Goal: Task Accomplishment & Management: Complete application form

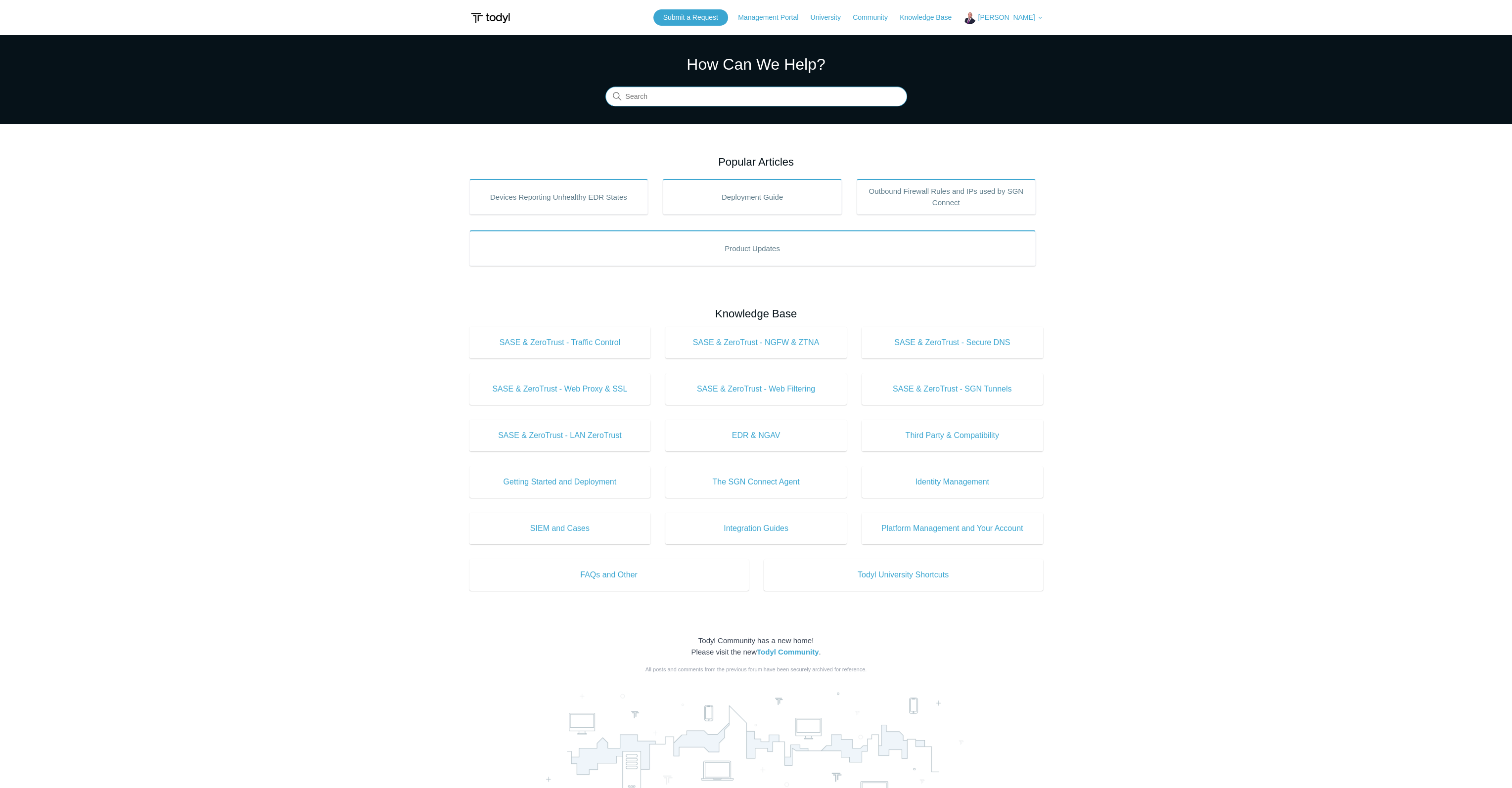
click at [655, 101] on input "Search" at bounding box center [756, 97] width 301 height 20
type input "api"
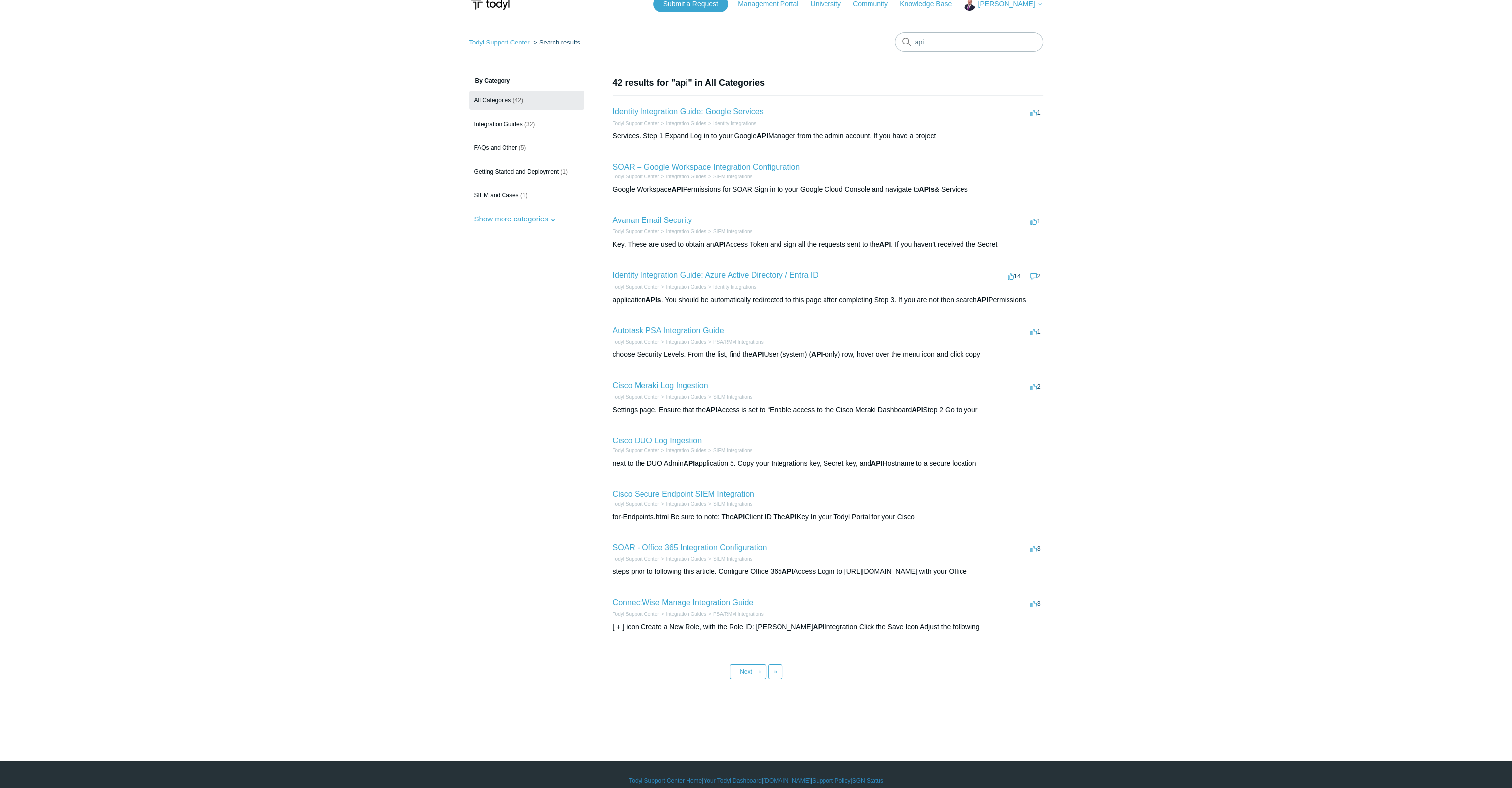
scroll to position [25, 0]
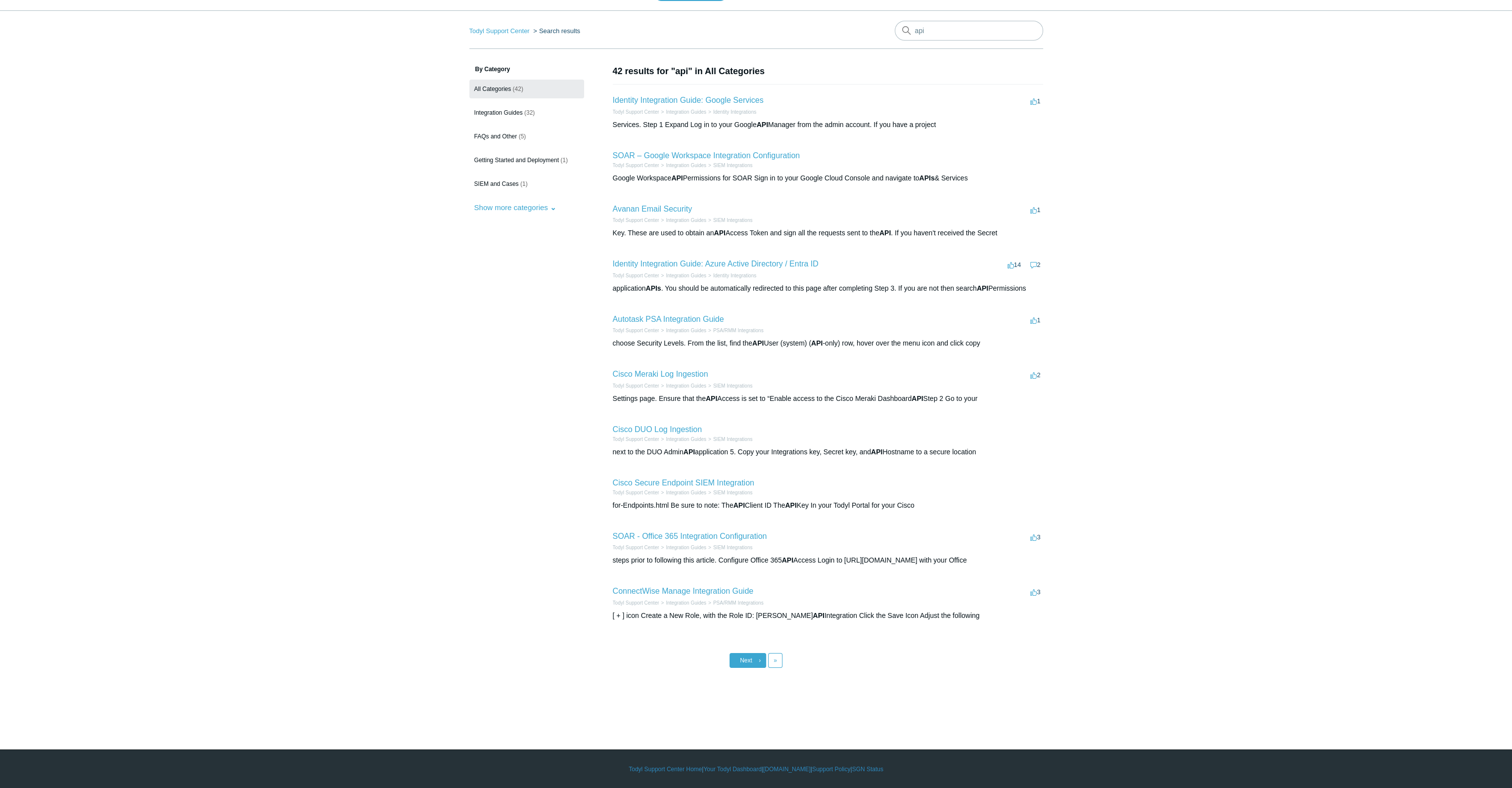
click at [742, 657] on span "Next" at bounding box center [746, 660] width 12 height 7
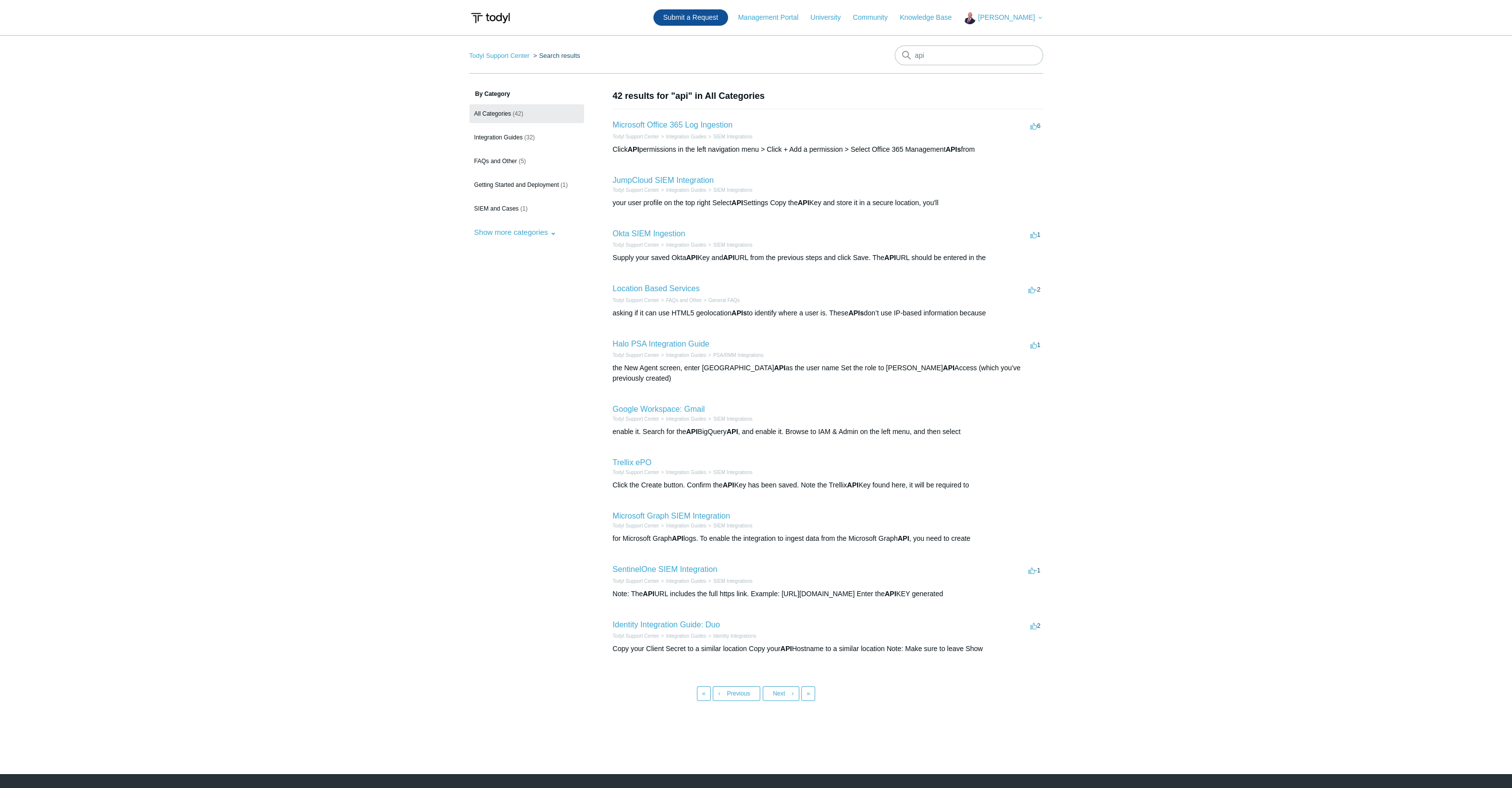
click at [721, 19] on link "Submit a Request" at bounding box center [690, 17] width 74 height 16
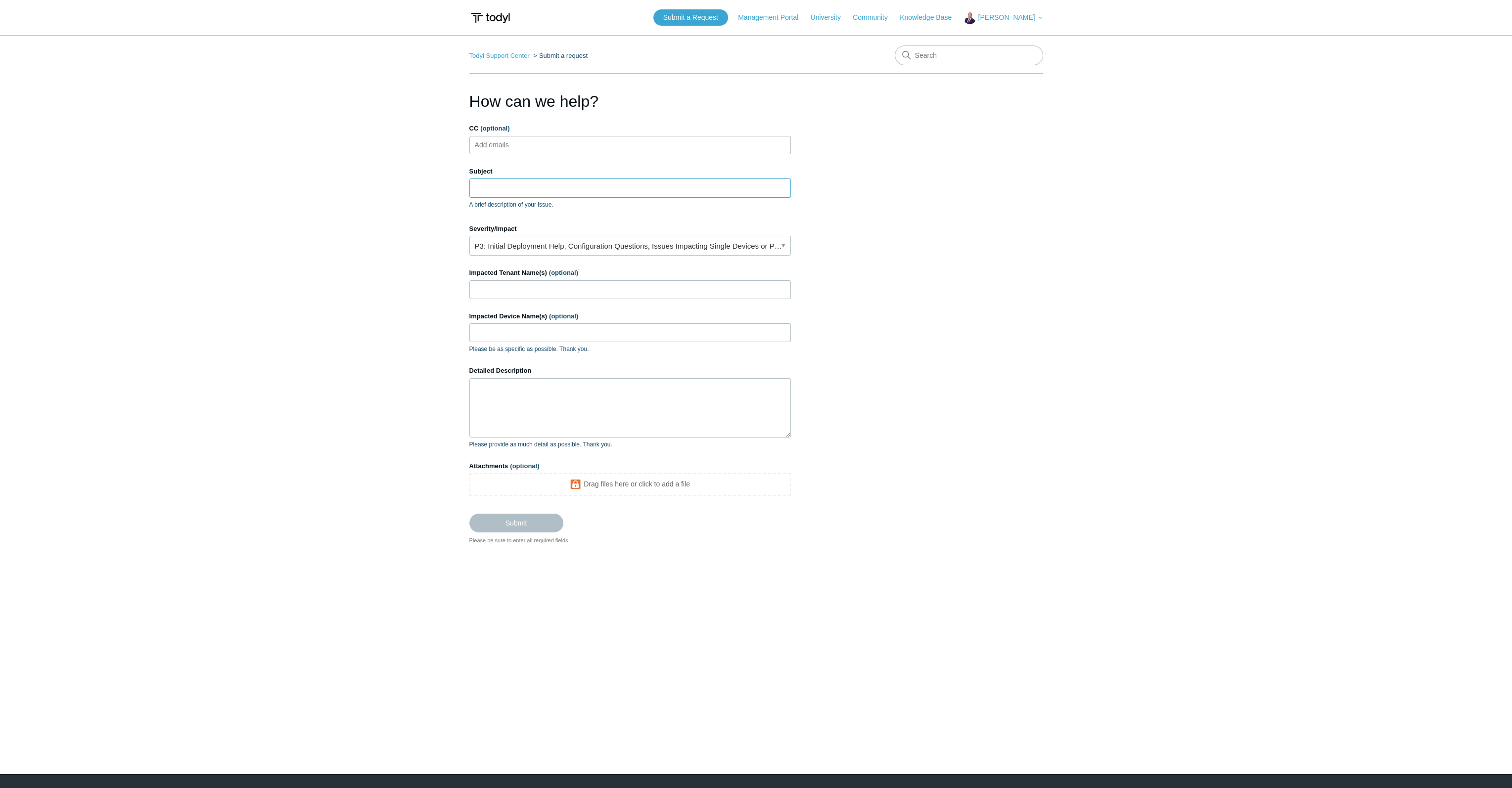
click at [544, 189] on input "Subject" at bounding box center [630, 188] width 322 height 19
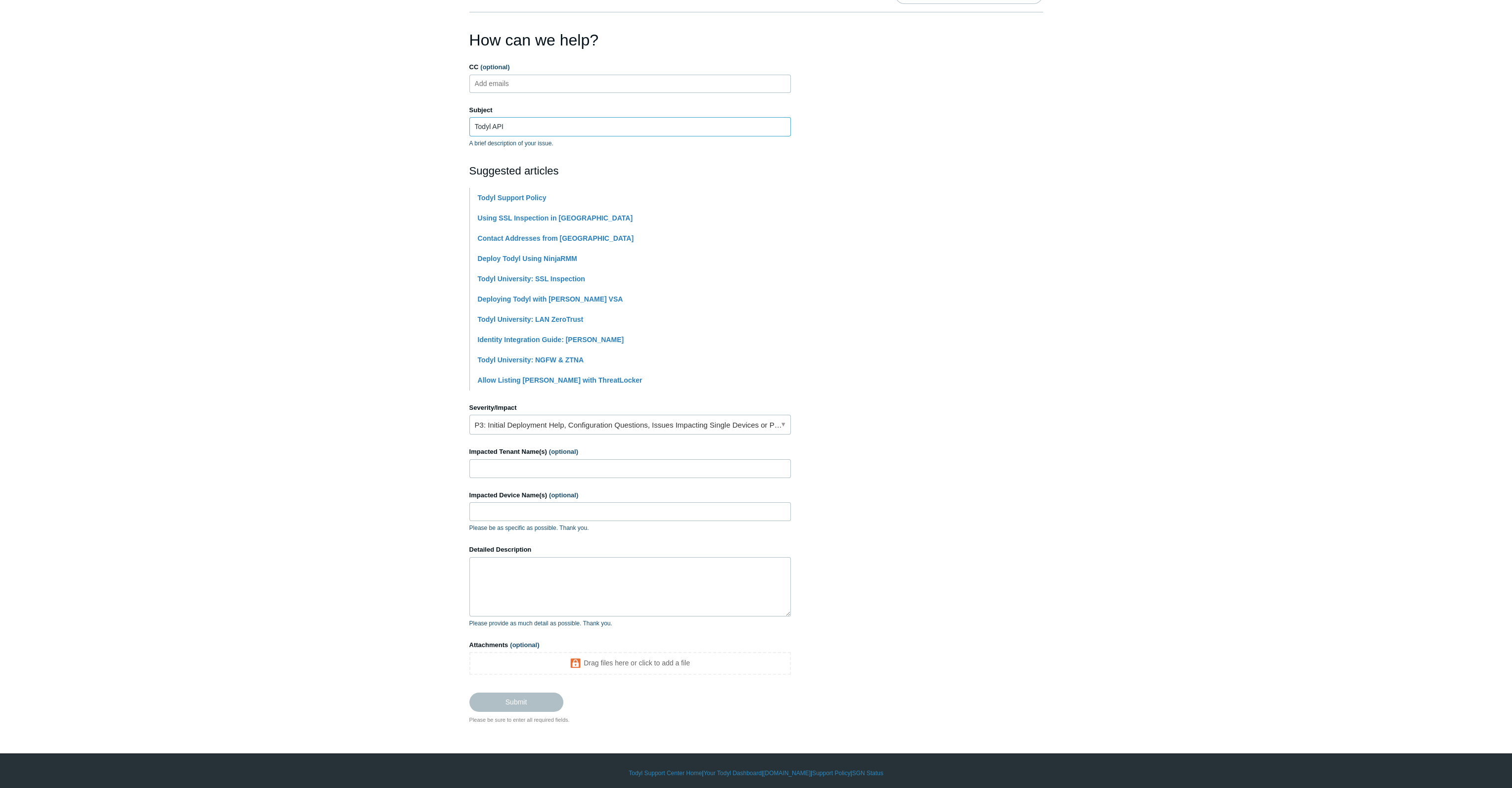
scroll to position [65, 0]
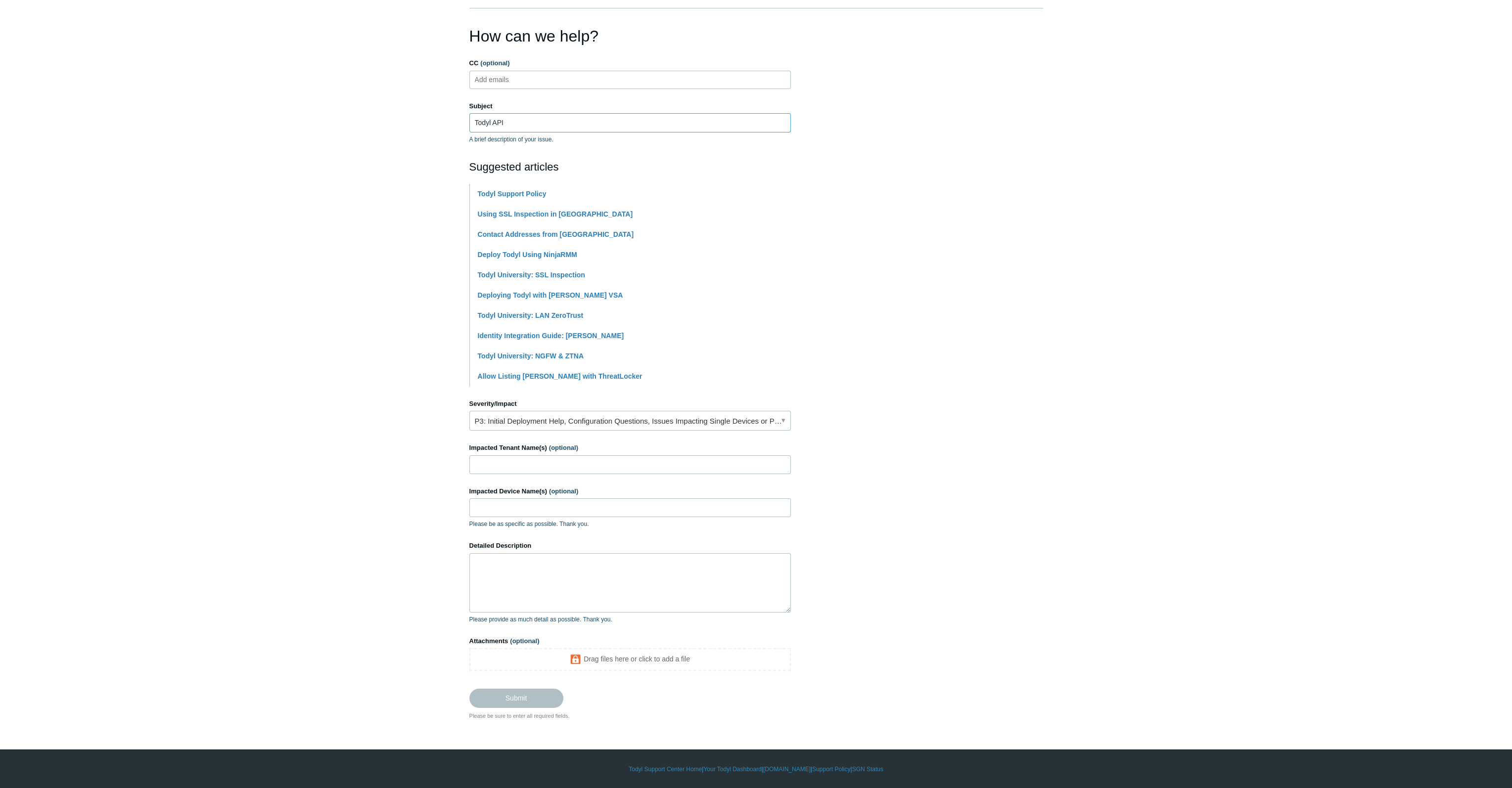
type input "Todyl API"
click at [529, 420] on link "P3: Initial Deployment Help, Configuration Questions, Issues Impacting Single D…" at bounding box center [630, 421] width 322 height 20
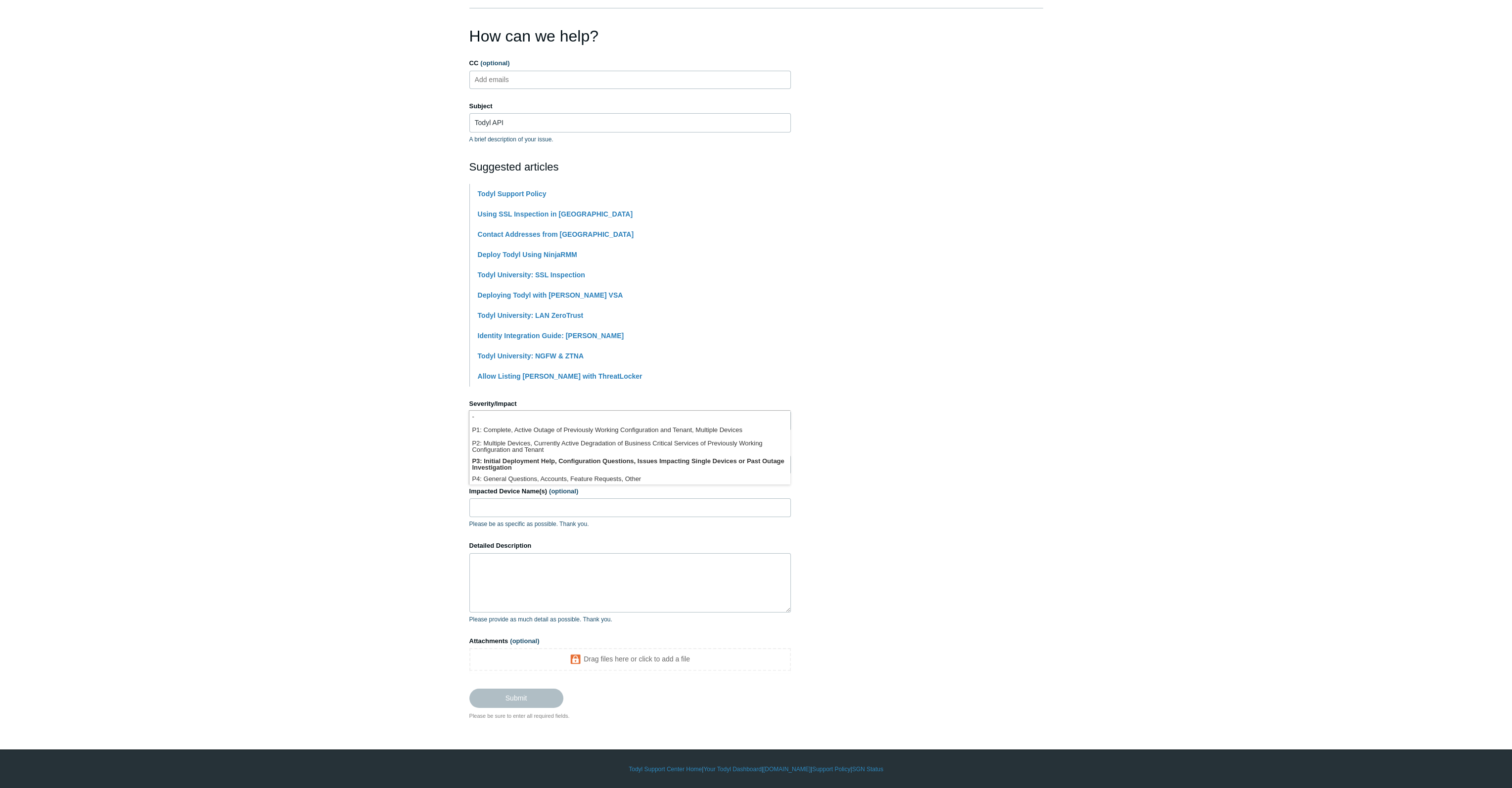
click at [955, 481] on section "How can we help? CC (optional) Add emails Subject Todyl API A brief description…" at bounding box center [756, 372] width 574 height 696
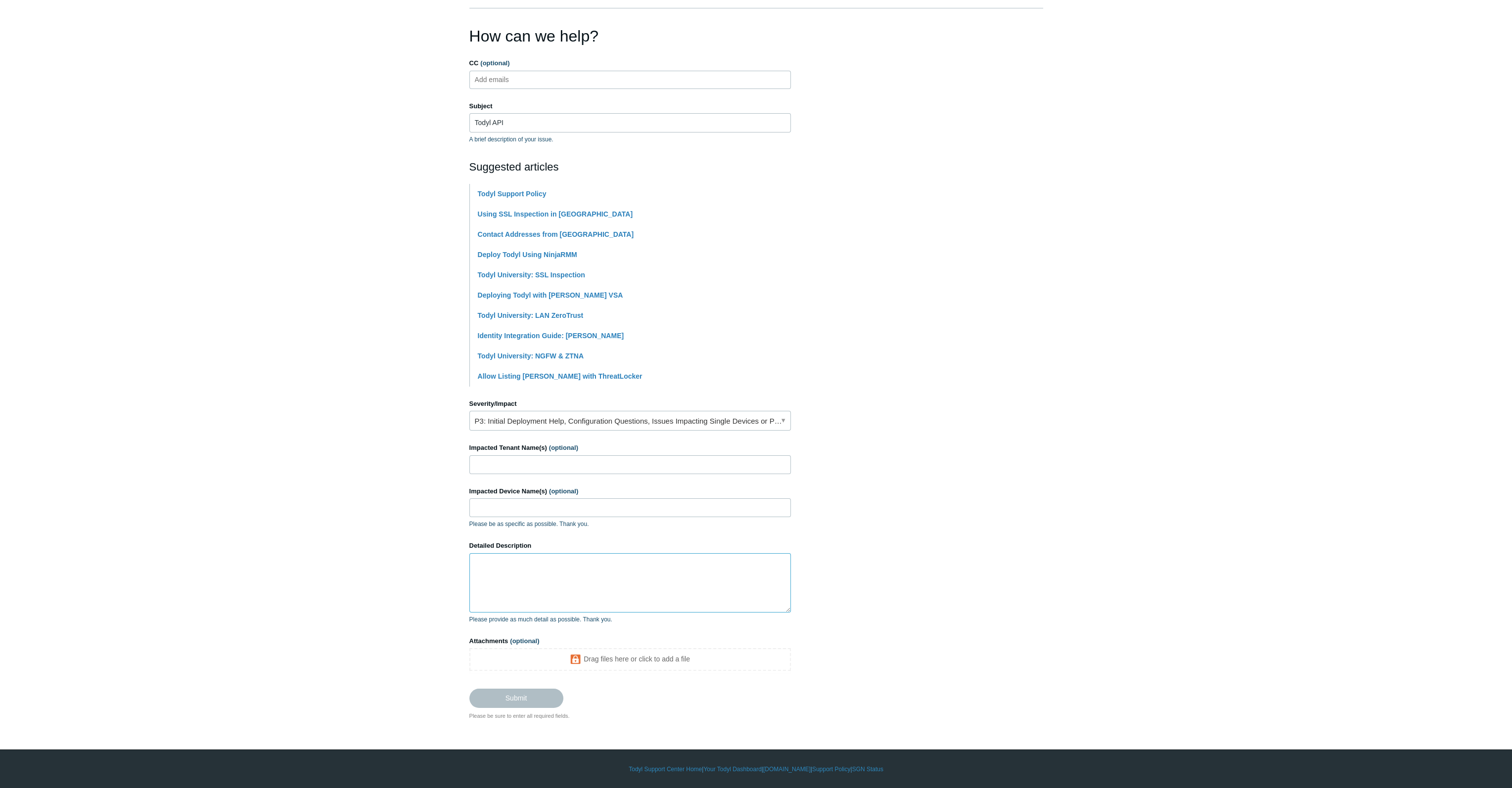
click at [499, 563] on textarea "Detailed Description" at bounding box center [630, 582] width 322 height 60
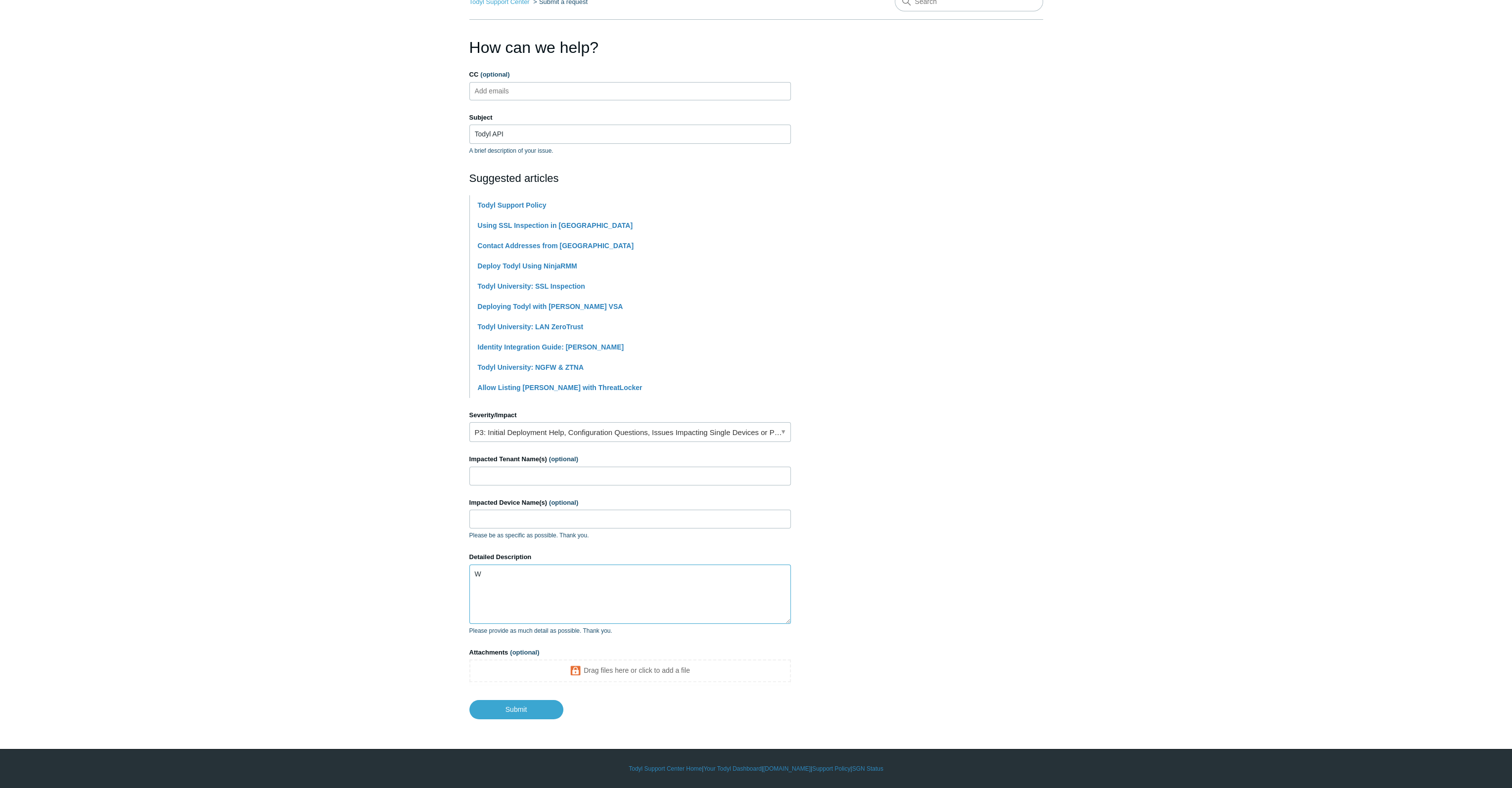
scroll to position [53, 0]
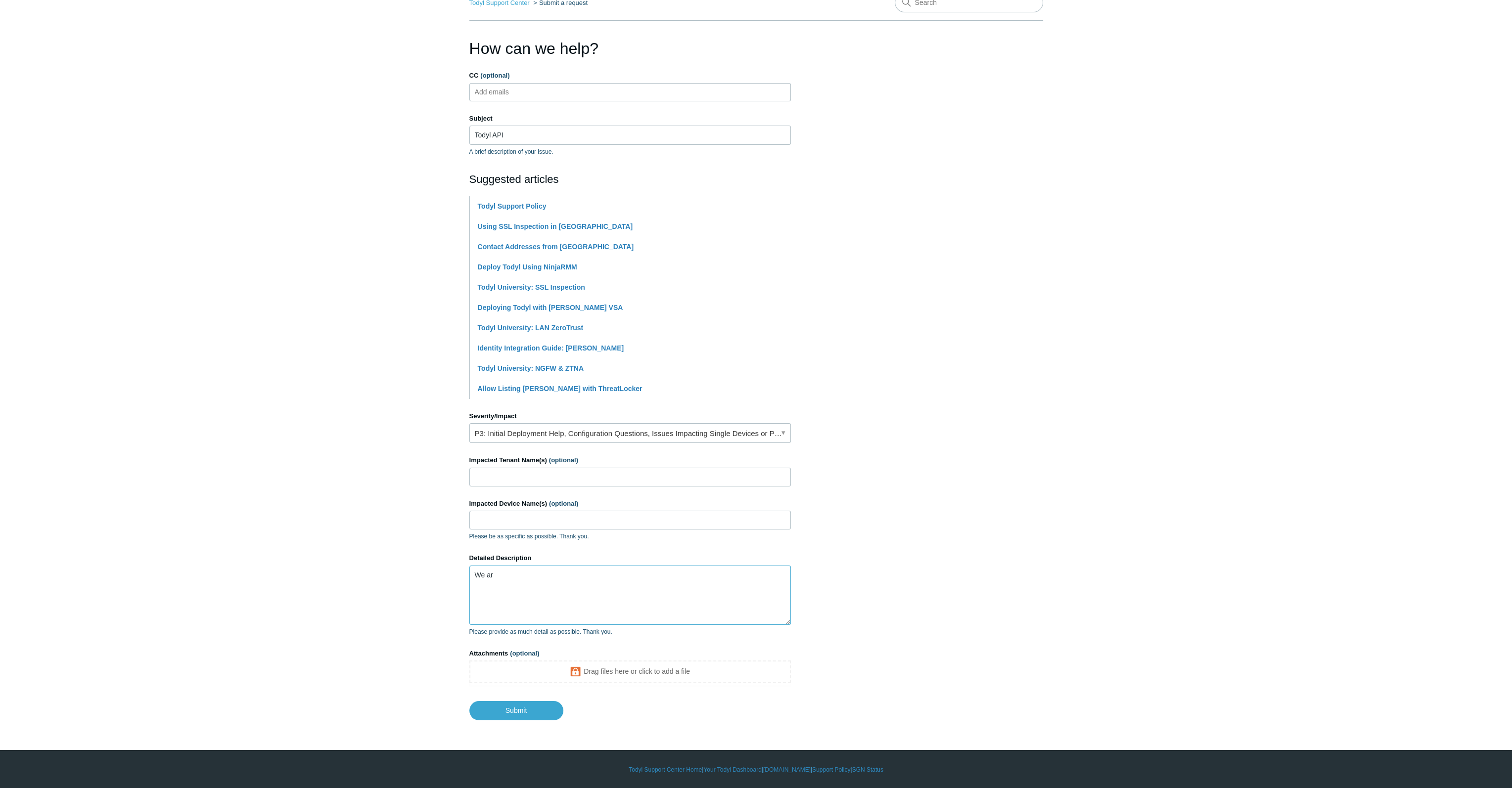
type textarea "We ar"
click at [566, 133] on input "Todyl API" at bounding box center [630, 135] width 322 height 19
type input "Todyl API / Rewst Integration"
click at [502, 572] on textarea "We ar" at bounding box center [630, 595] width 322 height 60
click at [651, 574] on textarea "We are in the process of using Rewst for automation. I" at bounding box center [630, 595] width 322 height 60
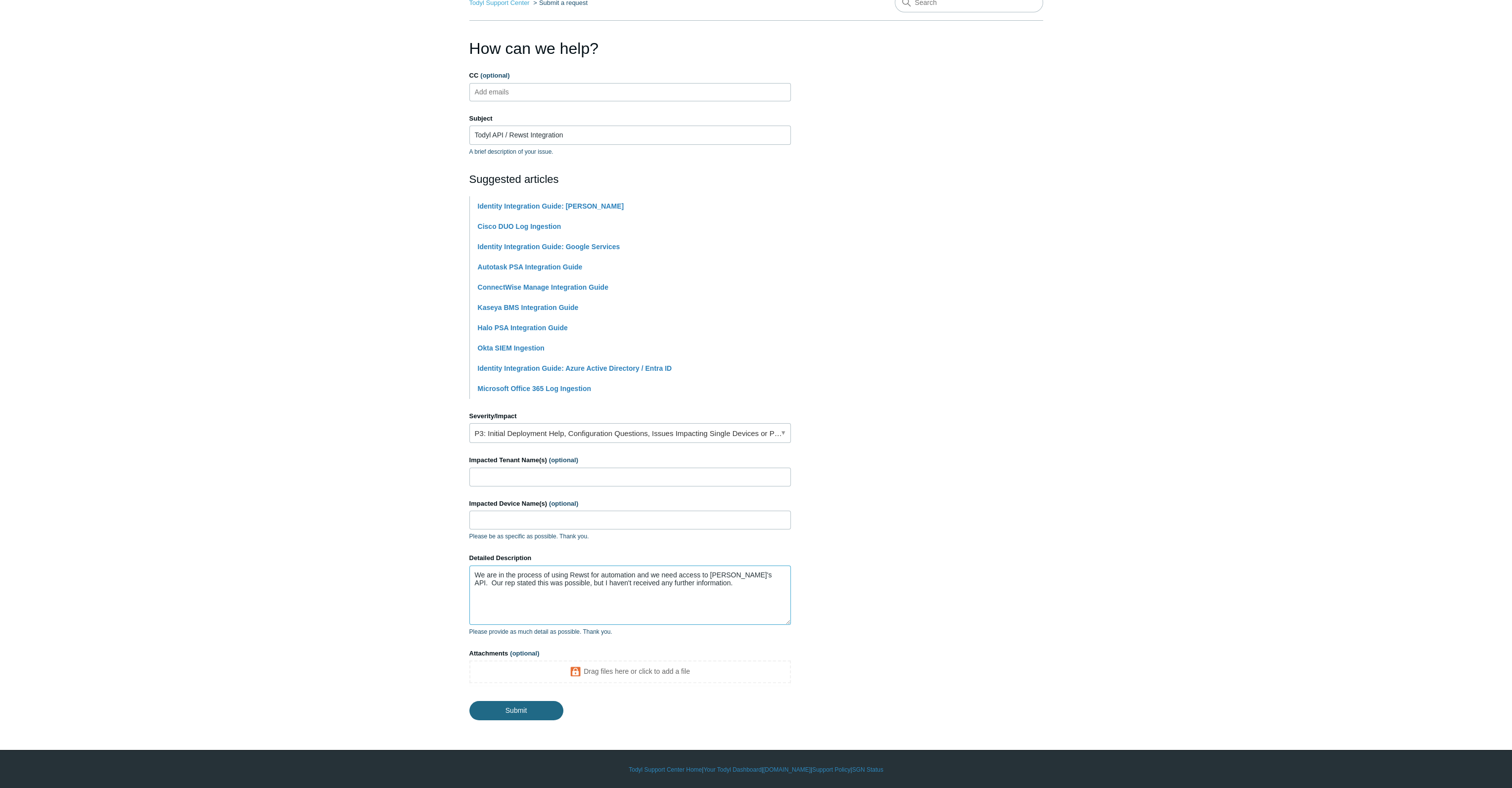
type textarea "We are in the process of using Rewst for automation and we need access to [PERS…"
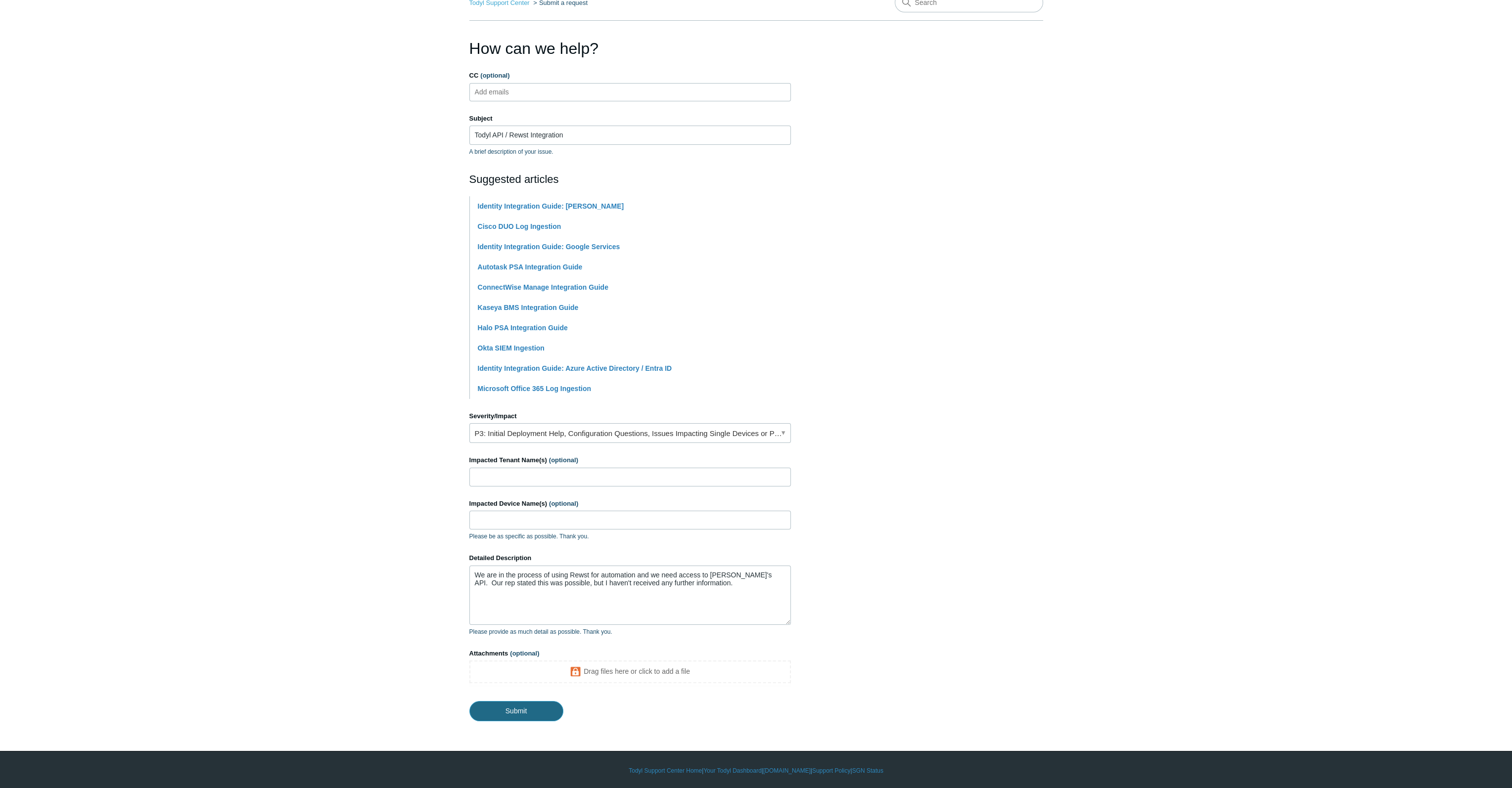
click at [526, 710] on input "Submit" at bounding box center [517, 711] width 94 height 20
